Goal: Navigation & Orientation: Understand site structure

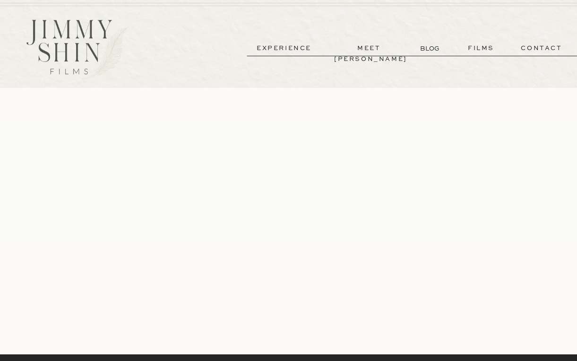
click at [482, 44] on p "films" at bounding box center [481, 48] width 46 height 11
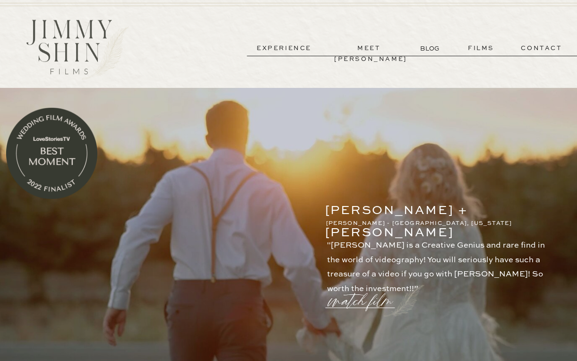
click at [362, 48] on p "meet [PERSON_NAME]" at bounding box center [369, 48] width 70 height 11
click at [299, 50] on p "experience" at bounding box center [284, 48] width 70 height 11
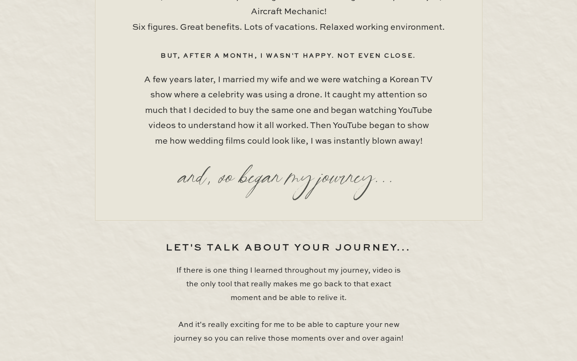
scroll to position [1357, 0]
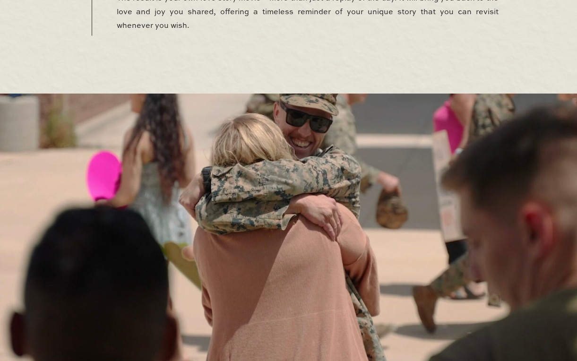
scroll to position [805, 0]
